Goal: Task Accomplishment & Management: Manage account settings

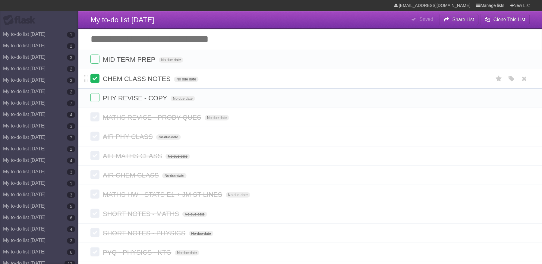
click at [98, 80] on label at bounding box center [94, 78] width 9 height 9
click at [520, 100] on link at bounding box center [524, 98] width 11 height 10
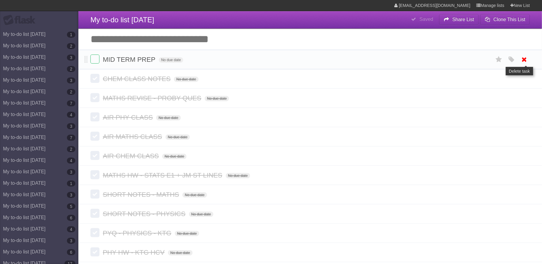
click at [523, 58] on icon at bounding box center [524, 60] width 8 height 10
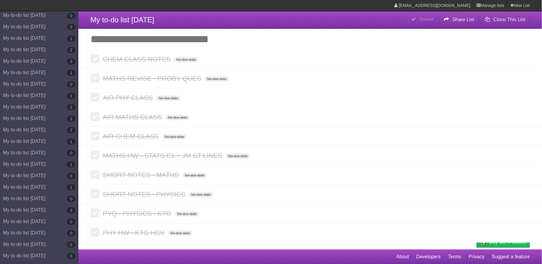
scroll to position [2866, 0]
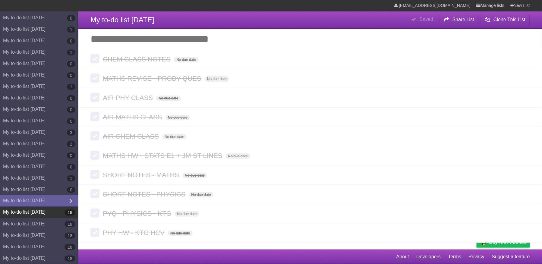
click at [50, 210] on link "My to-do list [DATE] 18" at bounding box center [39, 212] width 78 height 11
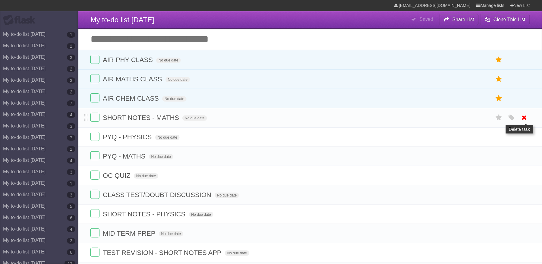
click at [521, 122] on icon at bounding box center [524, 118] width 8 height 10
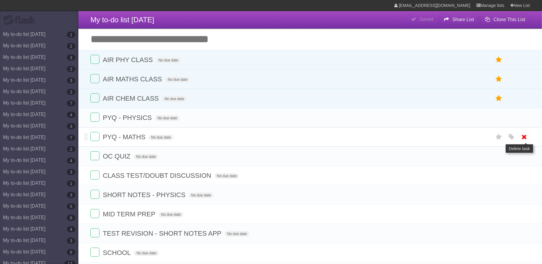
click at [525, 138] on icon at bounding box center [524, 137] width 8 height 10
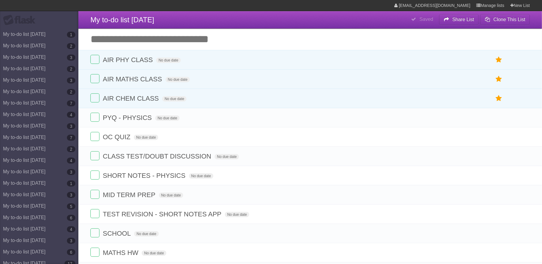
scroll to position [102, 0]
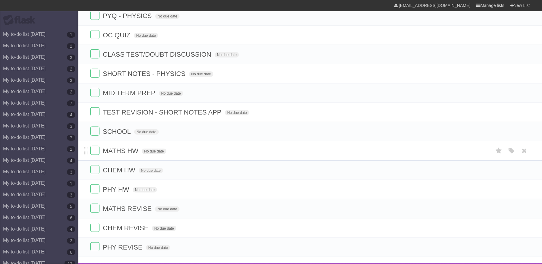
click at [137, 155] on span "MATHS HW" at bounding box center [121, 151] width 37 height 8
type input "**********"
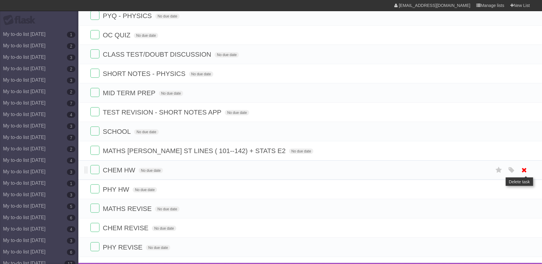
click at [526, 175] on icon at bounding box center [524, 170] width 8 height 10
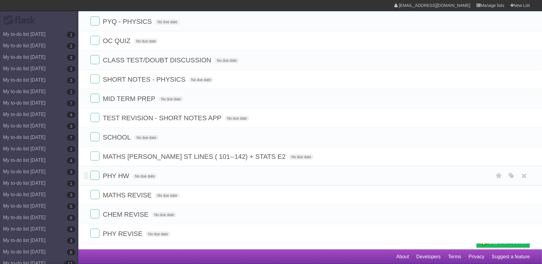
click at [125, 177] on span "PHY HW" at bounding box center [117, 176] width 28 height 8
type input "**********"
click at [145, 21] on form "PYQ - PHYSICS No due date White Red Blue Green Purple Orange" at bounding box center [310, 22] width 440 height 10
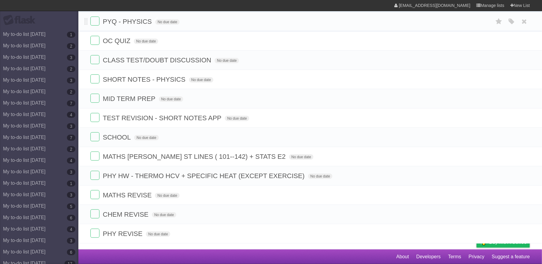
click at [146, 20] on span "PYQ - PHYSICS" at bounding box center [128, 22] width 51 height 8
type input "**********"
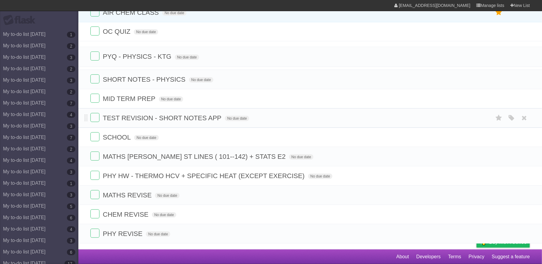
scroll to position [86, 0]
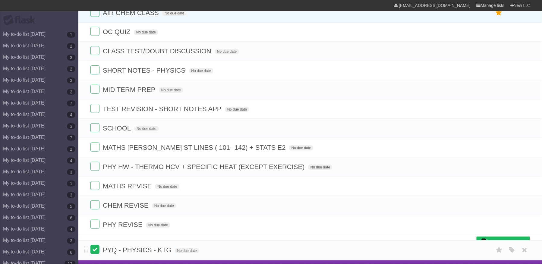
drag, startPoint x: 86, startPoint y: 19, endPoint x: 92, endPoint y: 251, distance: 232.6
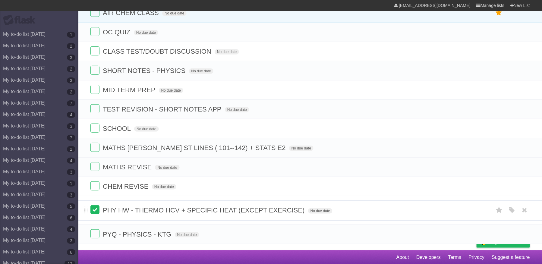
drag, startPoint x: 85, startPoint y: 171, endPoint x: 93, endPoint y: 208, distance: 37.7
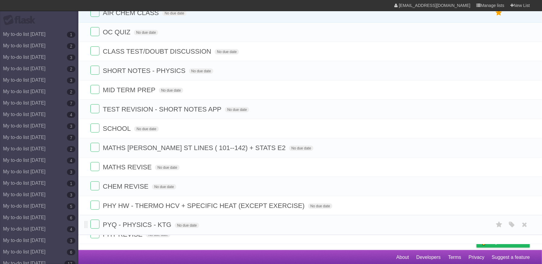
drag, startPoint x: 86, startPoint y: 251, endPoint x: 82, endPoint y: 224, distance: 27.4
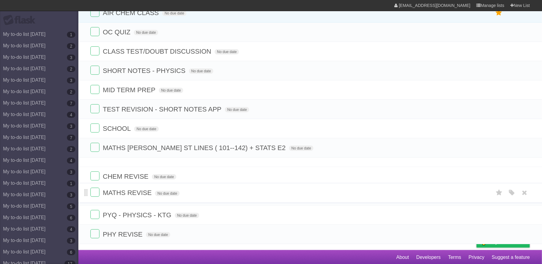
drag, startPoint x: 85, startPoint y: 186, endPoint x: 87, endPoint y: 198, distance: 12.5
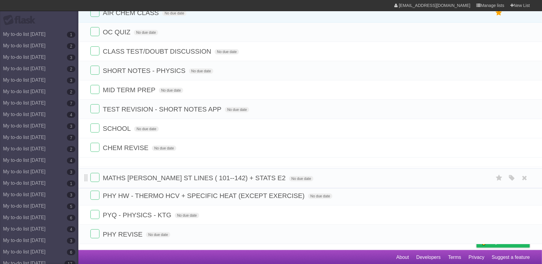
drag, startPoint x: 86, startPoint y: 153, endPoint x: 87, endPoint y: 178, distance: 24.4
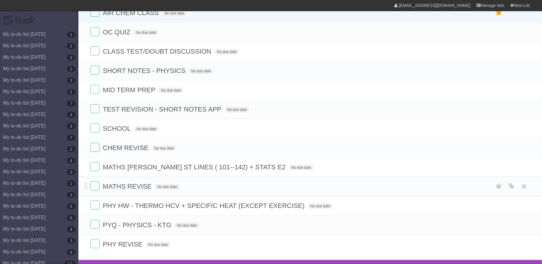
click at [147, 190] on span "MATHS REVISE" at bounding box center [128, 187] width 50 height 8
type input "**********"
click at [526, 132] on icon at bounding box center [524, 129] width 8 height 10
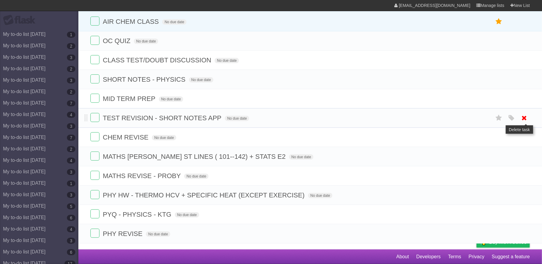
click at [521, 116] on icon at bounding box center [524, 118] width 8 height 10
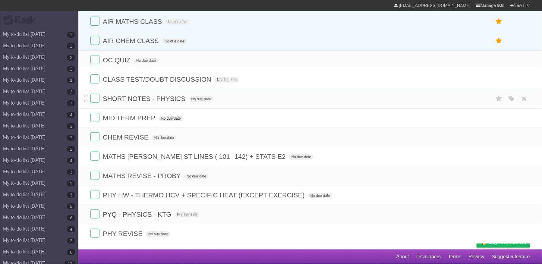
click at [183, 95] on span "SHORT NOTES - PHYSICS" at bounding box center [145, 99] width 84 height 8
type input "**********"
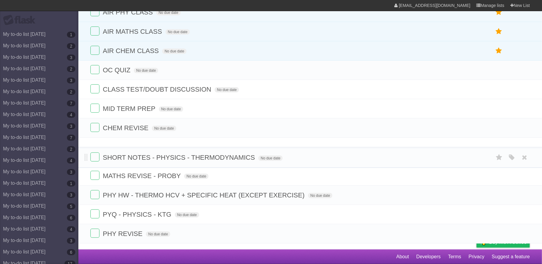
scroll to position [46, 0]
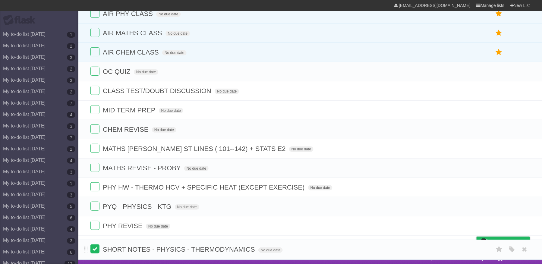
drag, startPoint x: 86, startPoint y: 91, endPoint x: 92, endPoint y: 247, distance: 155.7
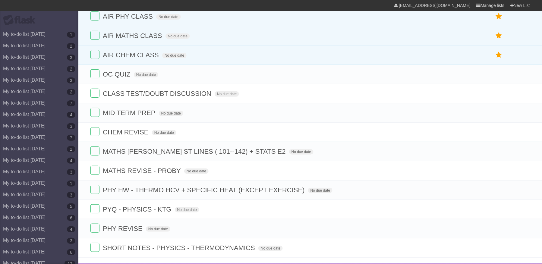
scroll to position [41, 0]
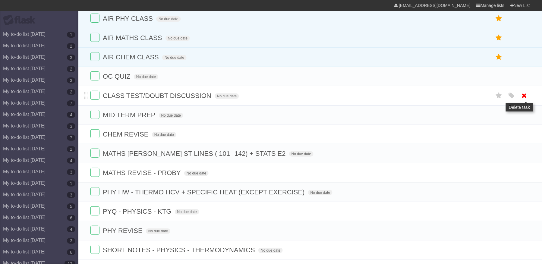
click at [523, 100] on icon at bounding box center [524, 96] width 8 height 10
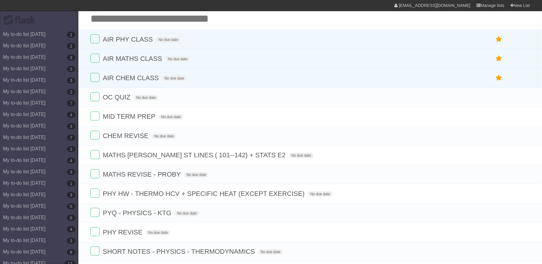
scroll to position [20, 0]
click at [144, 140] on span "CHEM REVISE" at bounding box center [126, 137] width 47 height 8
type input "**********"
